Goal: Task Accomplishment & Management: Manage account settings

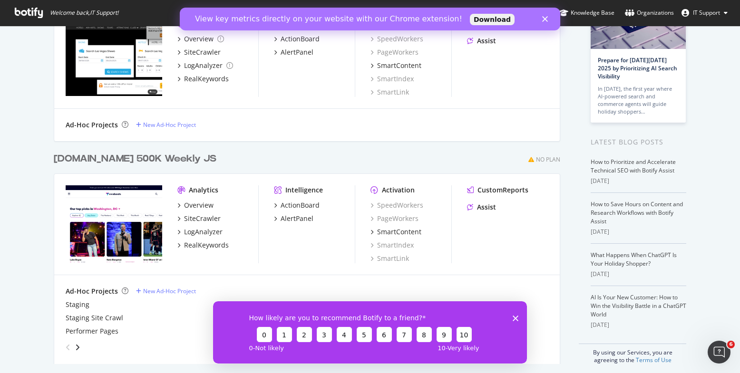
scroll to position [92, 0]
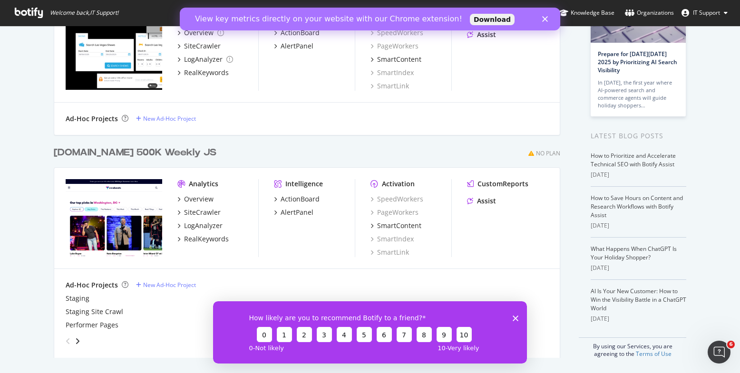
click at [519, 318] on div "How likely are you to recommend Botify to a friend? 0 1 2 3 4 5 6 7 8 9 10 0 - …" at bounding box center [370, 332] width 314 height 62
click at [514, 318] on icon "Close survey" at bounding box center [516, 318] width 6 height 6
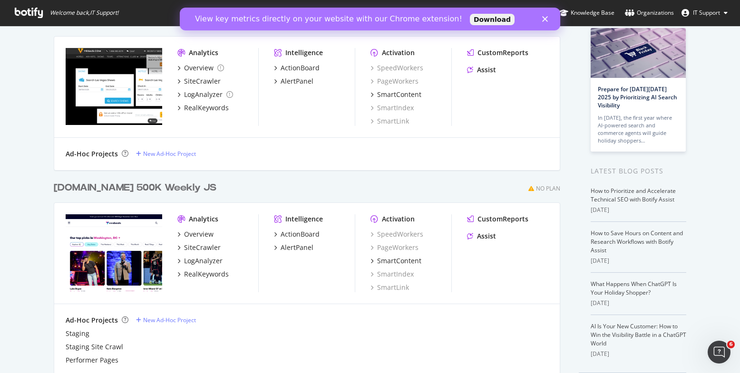
scroll to position [0, 0]
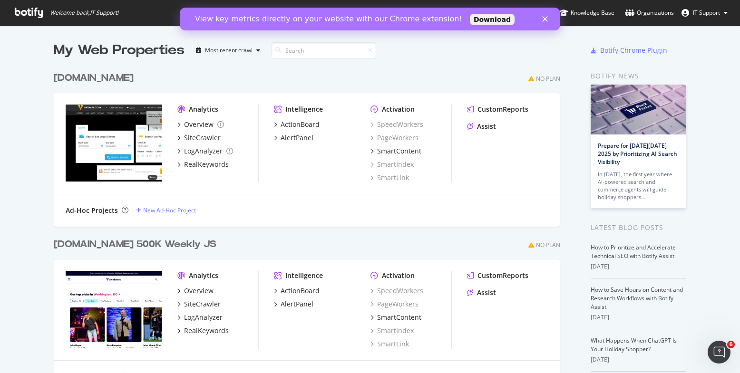
click at [546, 19] on polygon "Close" at bounding box center [545, 19] width 6 height 6
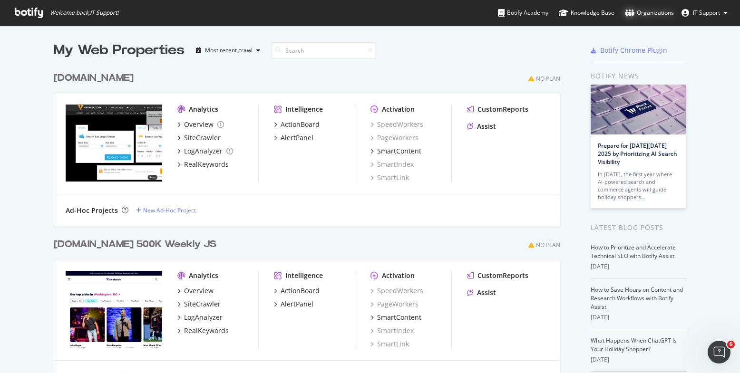
click at [645, 16] on div "Organizations" at bounding box center [649, 13] width 49 height 10
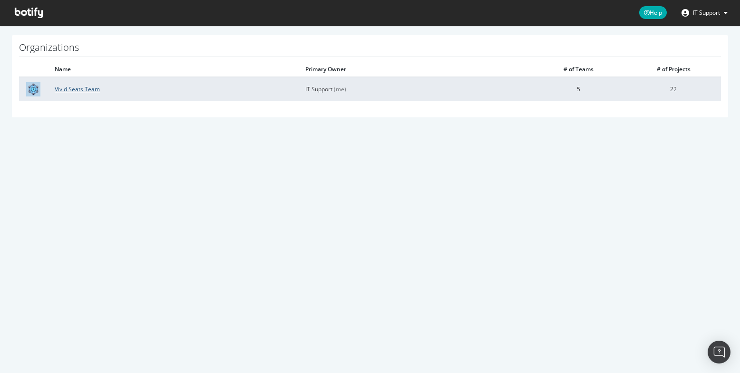
click at [90, 88] on link "Vivid Seats Team" at bounding box center [77, 89] width 45 height 8
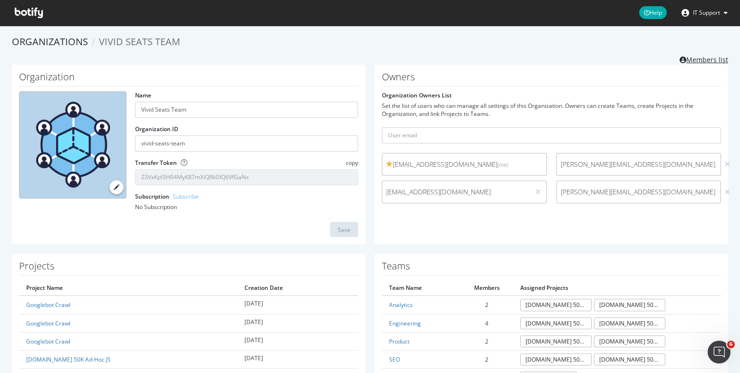
click at [711, 60] on link "Members list" at bounding box center [704, 59] width 49 height 12
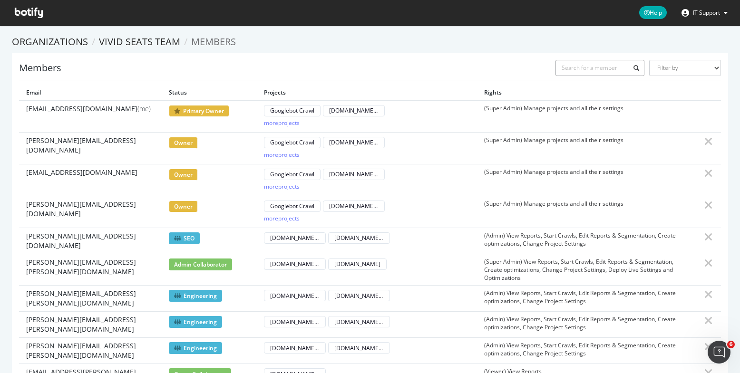
click at [579, 66] on input "text" at bounding box center [600, 68] width 89 height 16
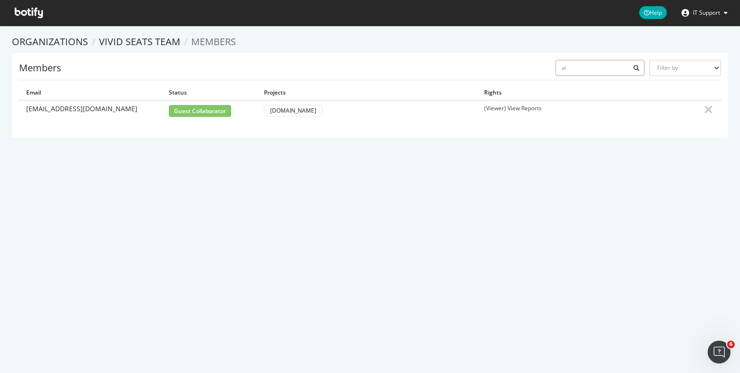
type input "a"
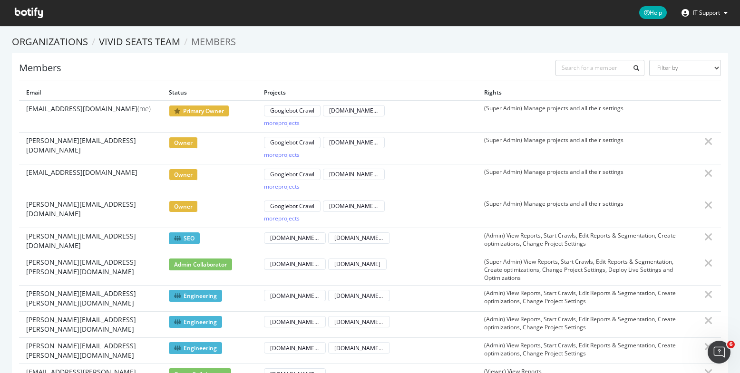
click at [630, 35] on section "Organizations Vivid Seats Team Members Members Filter by Primary Owner Owner Me…" at bounding box center [370, 362] width 740 height 673
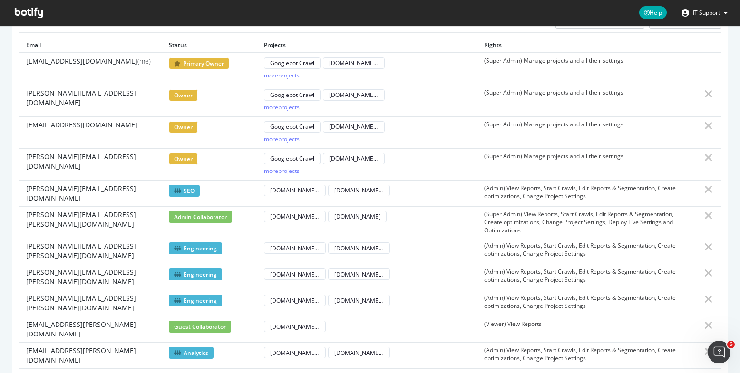
scroll to position [95, 0]
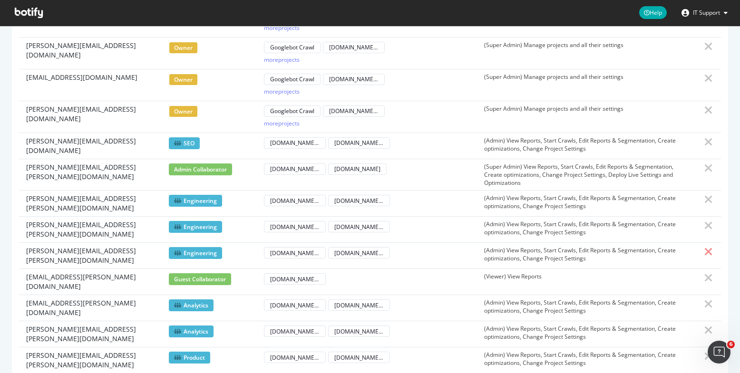
click at [705, 246] on icon at bounding box center [709, 251] width 9 height 11
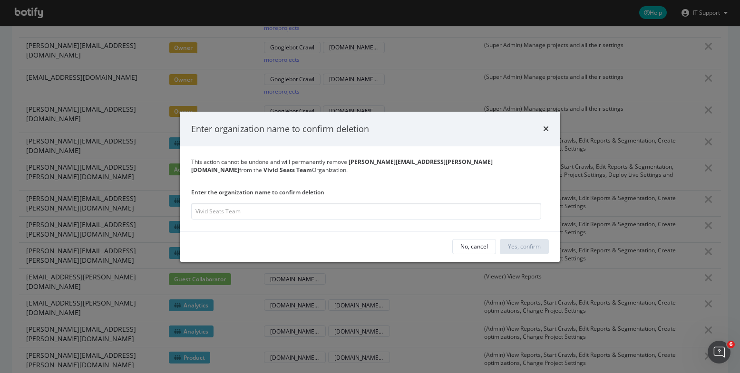
click at [547, 129] on icon "times" at bounding box center [546, 129] width 6 height 8
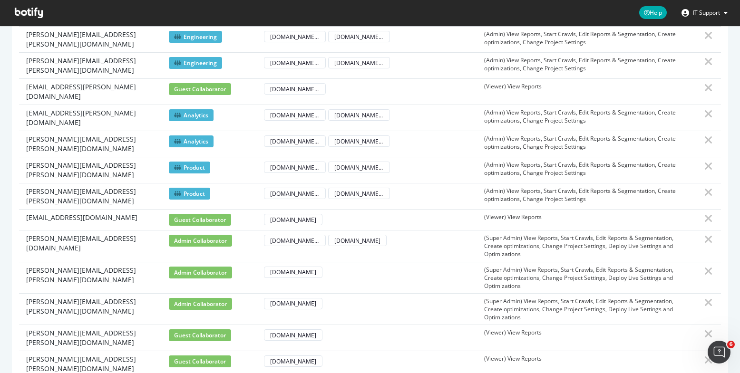
scroll to position [288, 0]
